Goal: Book appointment/travel/reservation

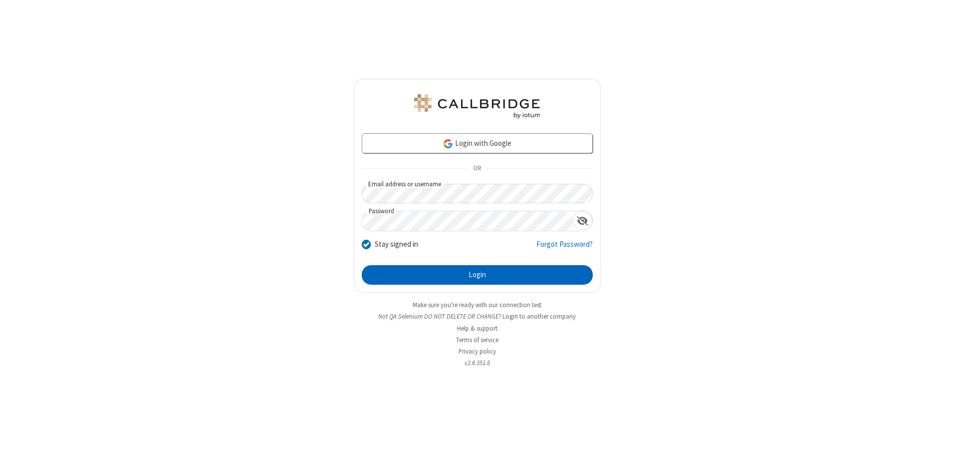
click at [477, 275] on button "Login" at bounding box center [477, 275] width 231 height 20
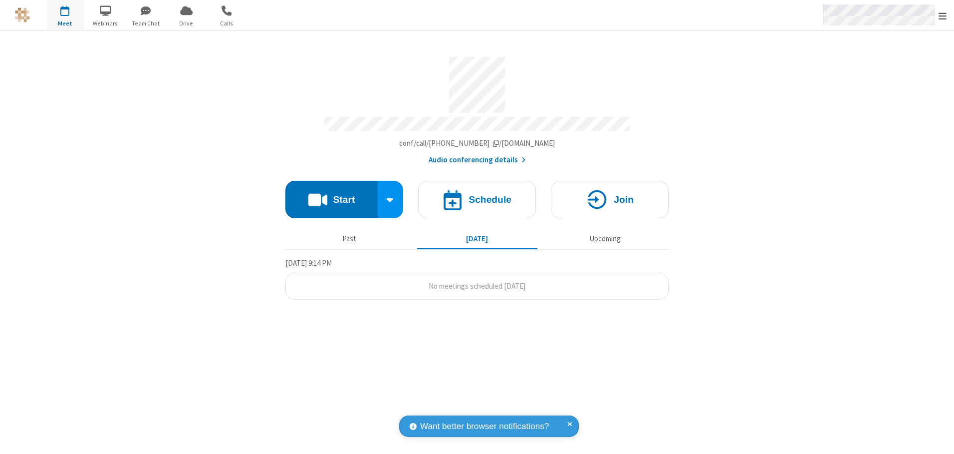
click at [943, 15] on span "Open menu" at bounding box center [943, 16] width 8 height 10
click at [65, 15] on span "button" at bounding box center [64, 10] width 37 height 17
click at [477, 196] on h4 "Schedule" at bounding box center [490, 199] width 43 height 9
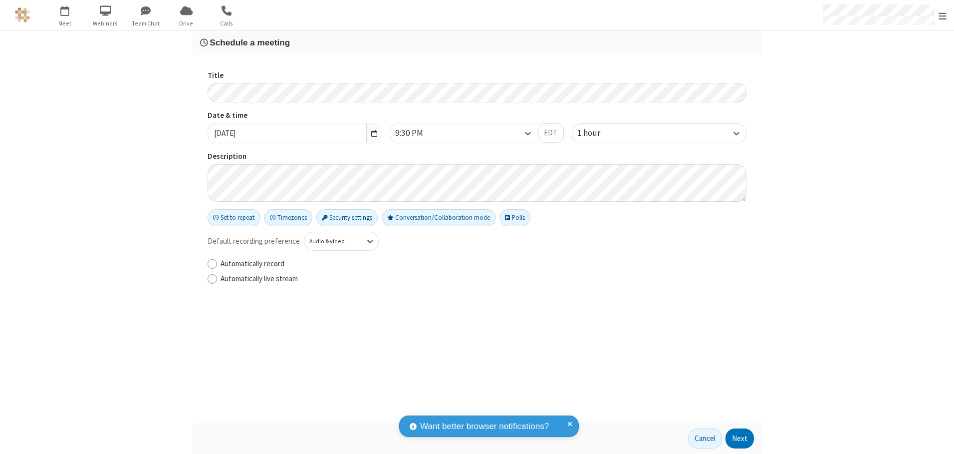
click at [477, 42] on h3 "Schedule a meeting" at bounding box center [477, 42] width 554 height 9
click at [740, 438] on button "Next" at bounding box center [740, 438] width 28 height 20
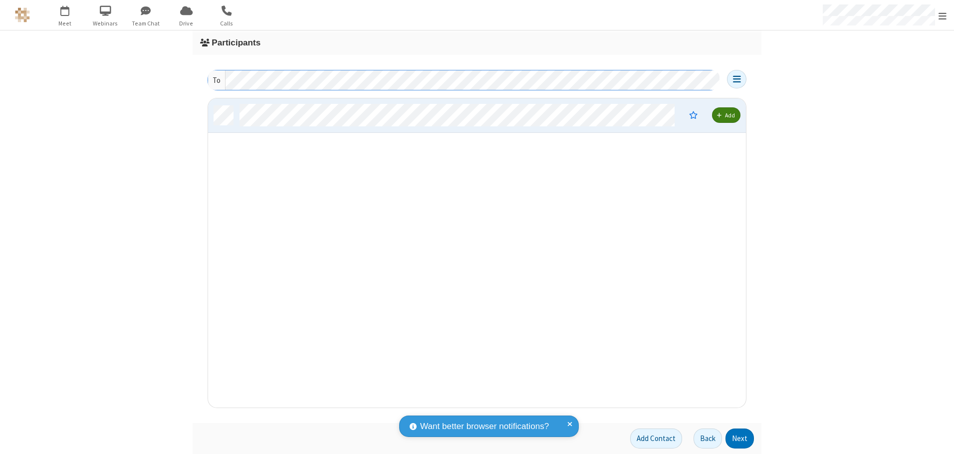
scroll to position [301, 531]
click at [740, 438] on button "Next" at bounding box center [740, 438] width 28 height 20
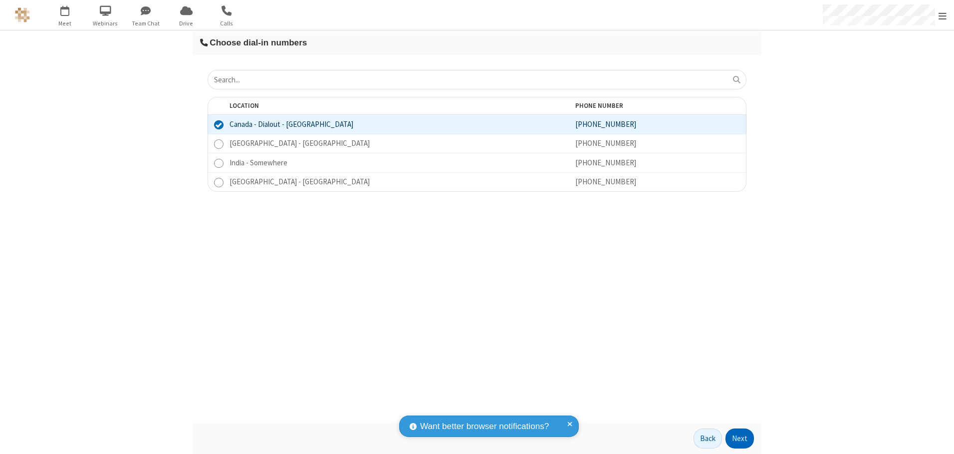
click at [740, 438] on button "Next" at bounding box center [740, 438] width 28 height 20
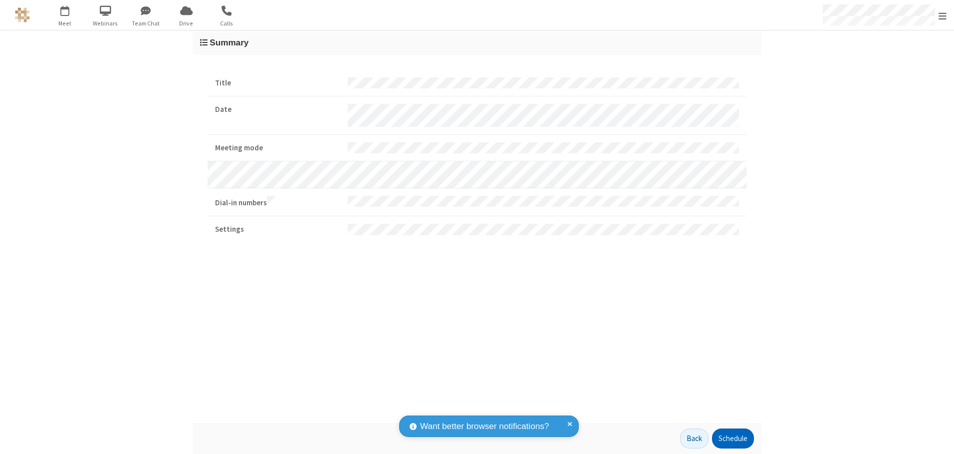
click at [733, 438] on button "Schedule" at bounding box center [733, 438] width 42 height 20
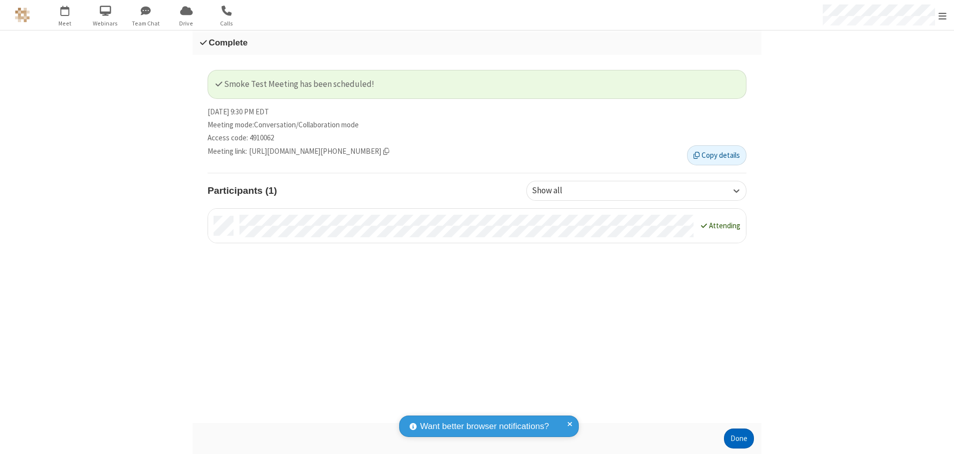
click at [739, 438] on button "Done" at bounding box center [739, 438] width 30 height 20
